Goal: Task Accomplishment & Management: Manage account settings

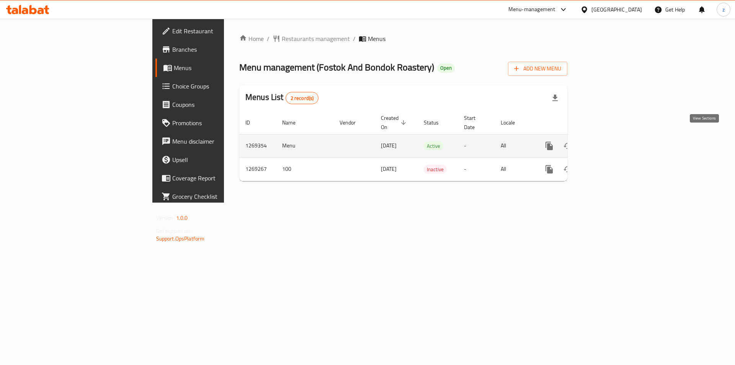
click at [608, 142] on icon "enhanced table" at bounding box center [604, 145] width 7 height 7
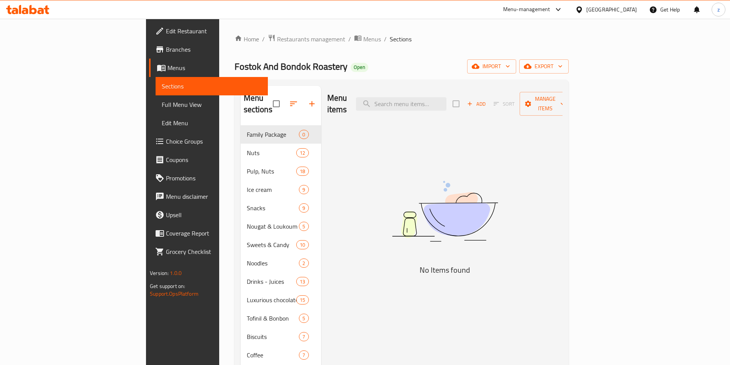
click at [244, 105] on h2 "Menu sections" at bounding box center [258, 103] width 29 height 23
click at [446, 97] on input "search" at bounding box center [401, 103] width 90 height 13
paste input "لوز مملح"
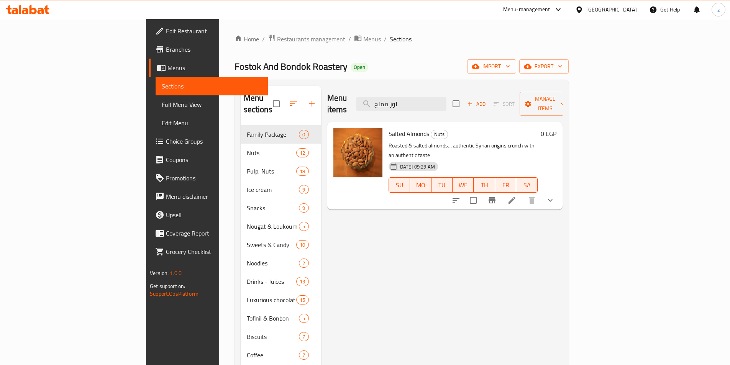
type input "لوز مملح"
click at [388, 128] on span "Salted Almonds" at bounding box center [408, 133] width 41 height 11
click at [522, 193] on li at bounding box center [511, 200] width 21 height 14
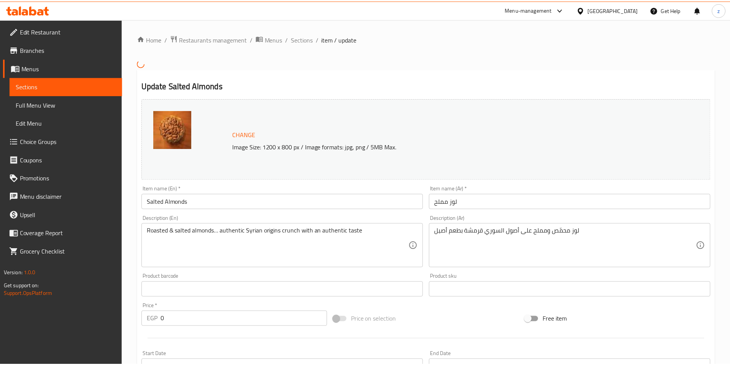
scroll to position [244, 0]
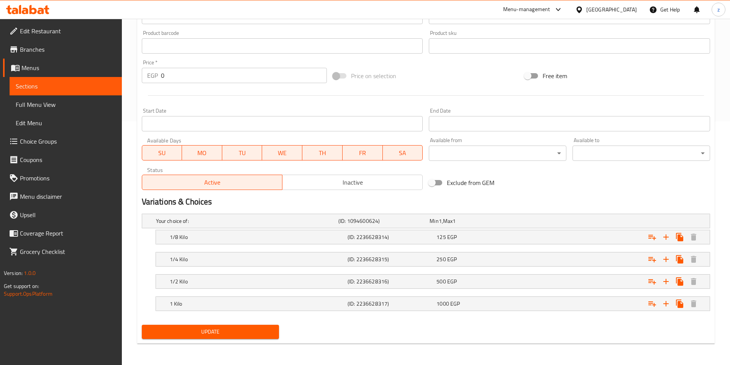
click at [518, 180] on div "Exclude from GEM" at bounding box center [520, 182] width 191 height 21
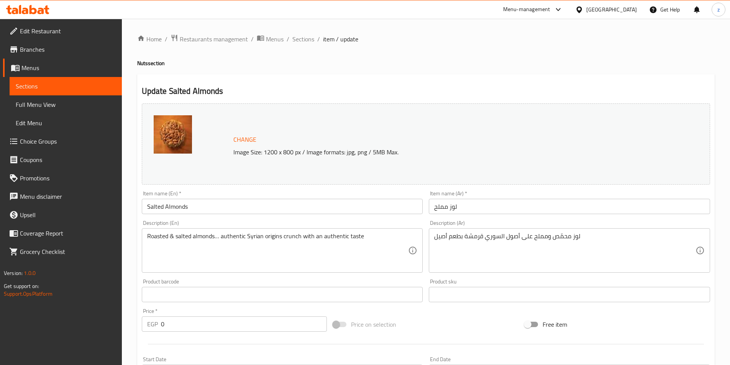
click at [44, 52] on span "Branches" at bounding box center [68, 49] width 96 height 9
